Goal: Go to known website: Go to known website

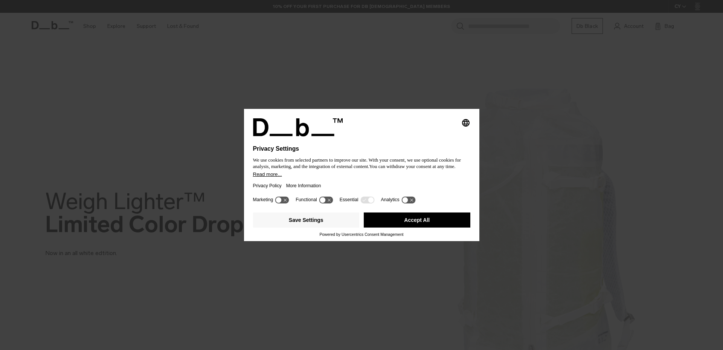
click at [386, 182] on div "Privacy Policy More Information" at bounding box center [361, 185] width 217 height 17
click at [422, 221] on button "Accept All" at bounding box center [417, 220] width 107 height 15
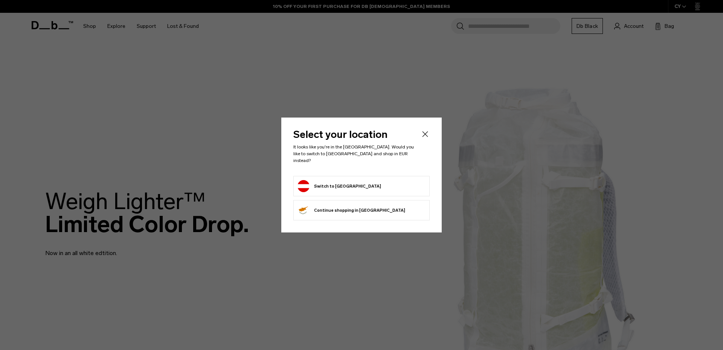
click at [409, 180] on form "Switch to Austria" at bounding box center [362, 186] width 128 height 12
click at [323, 180] on button "Switch to Austria" at bounding box center [340, 186] width 84 height 12
